Goal: Task Accomplishment & Management: Manage account settings

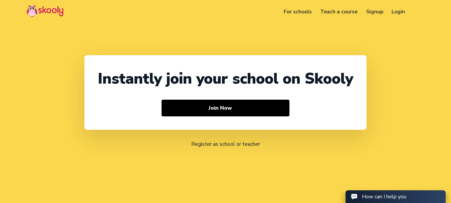
select select "91"
select select "[GEOGRAPHIC_DATA]"
select select "[GEOGRAPHIC_DATA]/[GEOGRAPHIC_DATA]"
click at [399, 11] on link "Login" at bounding box center [399, 11] width 22 height 11
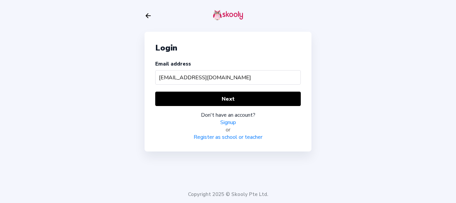
type input "[EMAIL_ADDRESS][DOMAIN_NAME]"
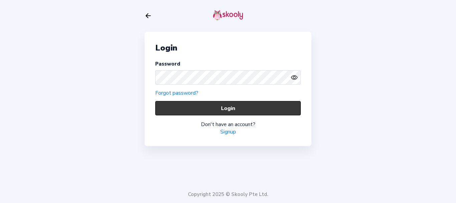
click at [190, 110] on button "Login" at bounding box center [228, 108] width 146 height 14
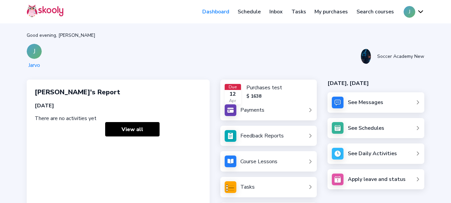
click at [333, 12] on link "My purchases" at bounding box center [331, 11] width 42 height 11
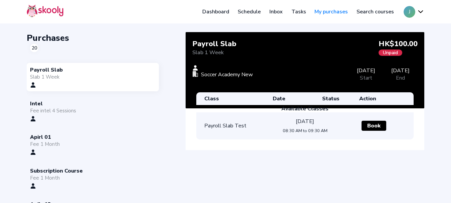
click at [50, 110] on div "Fee intel 4 Sessions" at bounding box center [93, 110] width 126 height 7
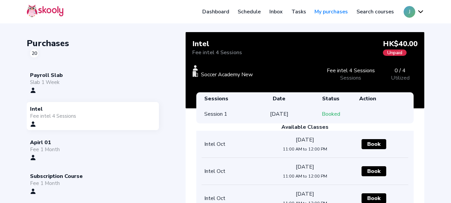
click at [70, 78] on div "Payroll Slab" at bounding box center [93, 74] width 126 height 7
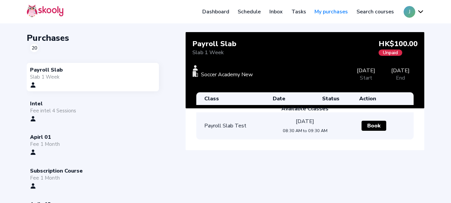
click at [80, 114] on div "Fee intel 4 Sessions" at bounding box center [93, 110] width 126 height 7
